Goal: Information Seeking & Learning: Check status

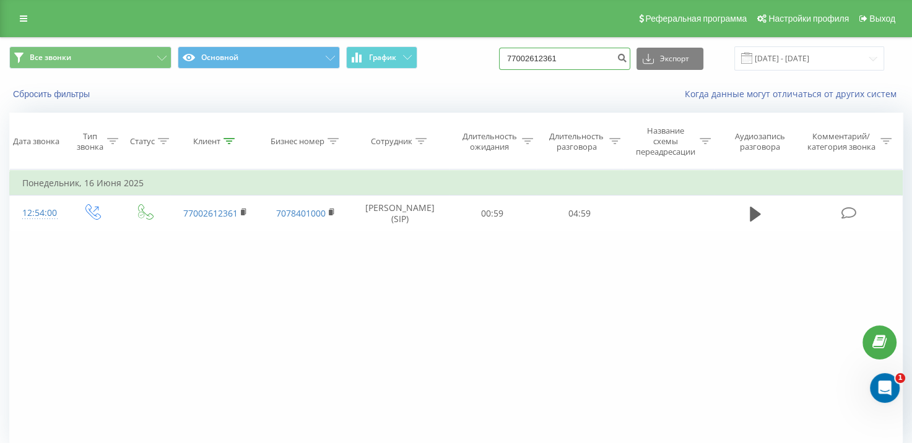
drag, startPoint x: 567, startPoint y: 62, endPoint x: 503, endPoint y: 64, distance: 64.4
click at [503, 64] on div "Все звонки Основной График 77002612361 Экспорт .csv .xls .xlsx 01.06.2025 - 22.…" at bounding box center [455, 58] width 893 height 24
paste input "77013646578"
type input "77013646578"
click at [627, 60] on icon "submit" at bounding box center [622, 56] width 11 height 7
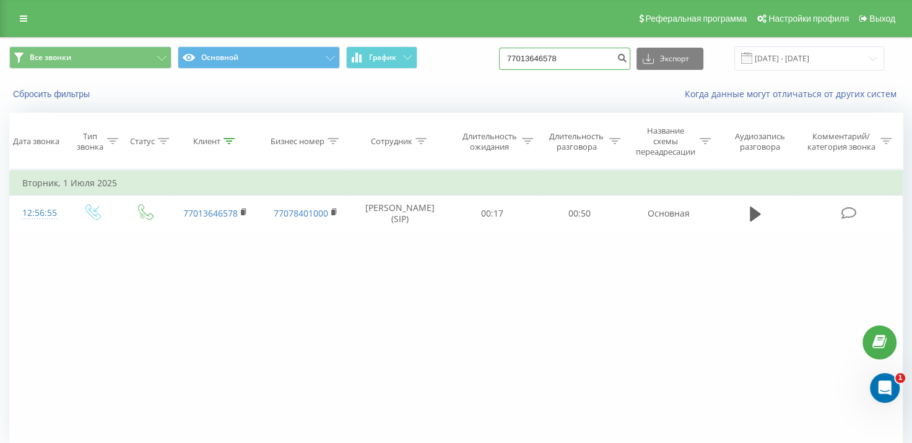
drag, startPoint x: 576, startPoint y: 57, endPoint x: 488, endPoint y: 60, distance: 88.6
click at [490, 60] on div "Все звонки Основной График 77013646578 Экспорт .csv .xls .xlsx [DATE] - [DATE]" at bounding box center [455, 58] width 893 height 24
paste input "77772303772"
type input "77772303772"
click at [627, 59] on icon "submit" at bounding box center [622, 56] width 11 height 7
